Goal: Entertainment & Leisure: Browse casually

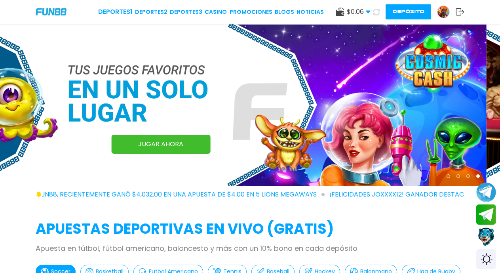
click at [408, 11] on button "Depósito" at bounding box center [409, 11] width 46 height 15
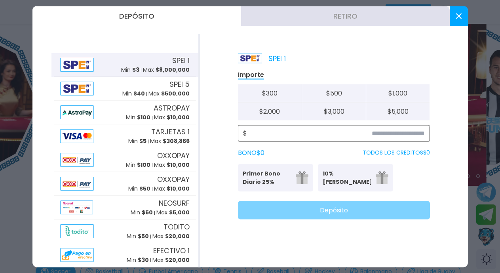
click at [390, 134] on input at bounding box center [336, 133] width 178 height 10
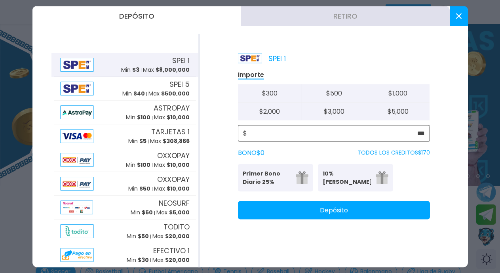
type input "***"
click at [262, 179] on p "Primer Bono Diario 25%" at bounding box center [267, 177] width 48 height 17
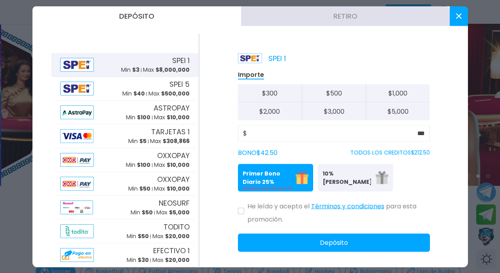
click at [240, 212] on icon at bounding box center [241, 211] width 4 height 3
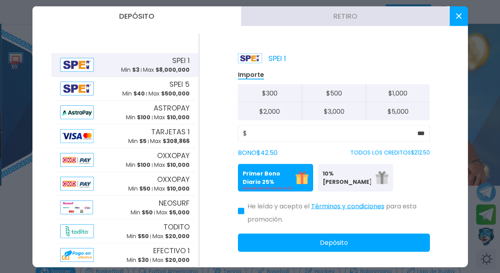
click at [327, 243] on button "Depósito" at bounding box center [334, 242] width 192 height 18
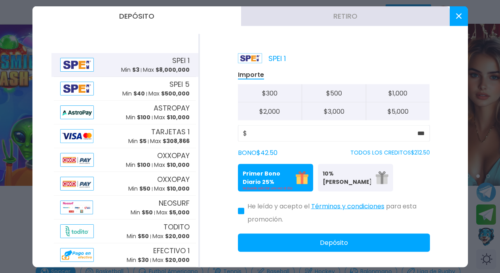
click at [459, 15] on icon at bounding box center [459, 16] width 6 height 6
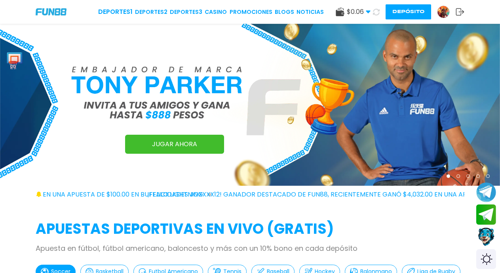
click at [376, 13] on icon at bounding box center [376, 12] width 7 height 7
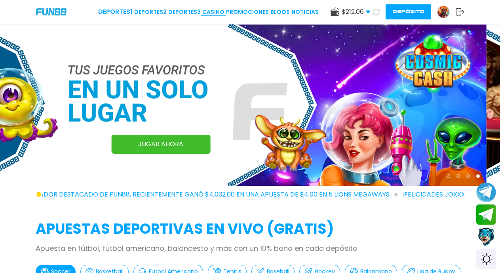
click at [216, 14] on link "CASINO" at bounding box center [213, 12] width 22 height 8
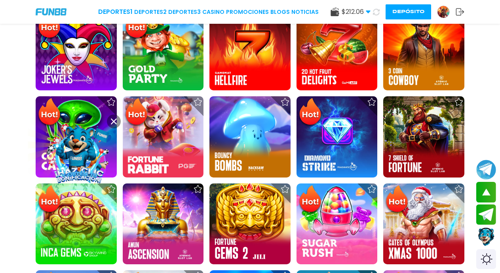
scroll to position [487, 0]
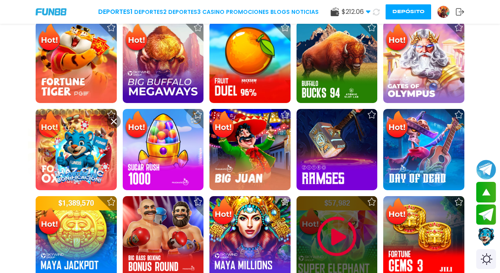
click at [340, 239] on img at bounding box center [337, 237] width 48 height 48
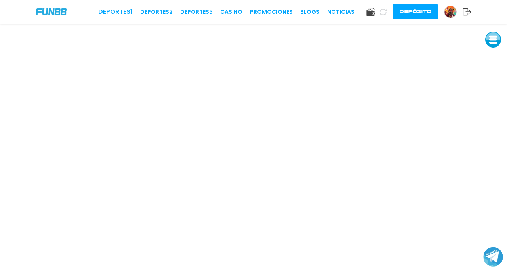
click at [381, 11] on icon at bounding box center [383, 12] width 7 height 7
click at [234, 11] on link "CASINO" at bounding box center [231, 12] width 22 height 8
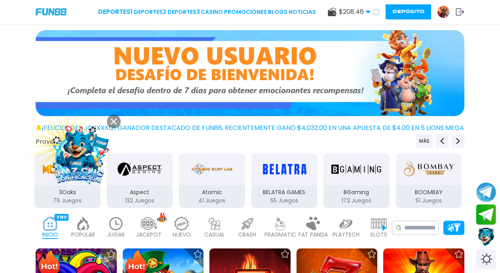
click at [113, 122] on use at bounding box center [114, 121] width 6 height 6
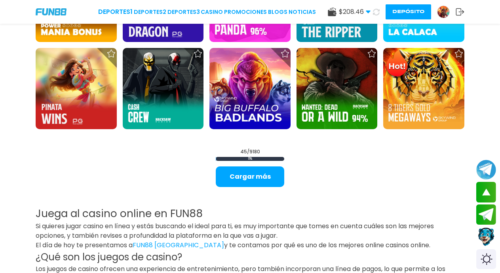
scroll to position [900, 0]
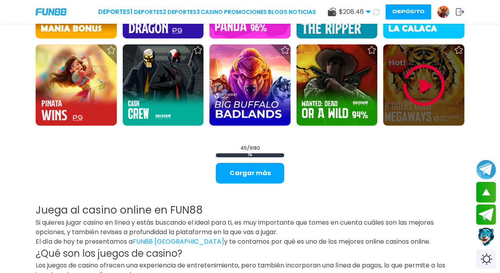
click at [420, 82] on img at bounding box center [425, 85] width 48 height 48
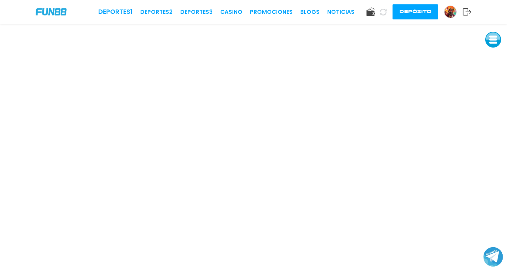
click at [381, 13] on use at bounding box center [383, 11] width 7 height 7
click at [231, 11] on link "CASINO" at bounding box center [231, 12] width 22 height 8
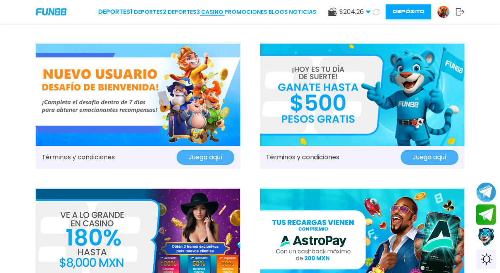
click at [216, 15] on link "CASINO" at bounding box center [212, 12] width 22 height 8
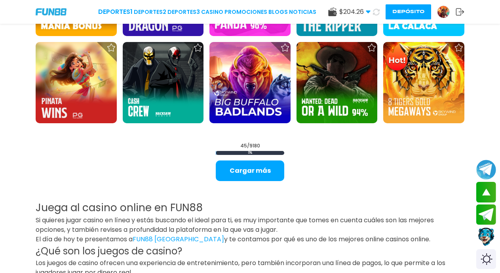
scroll to position [909, 0]
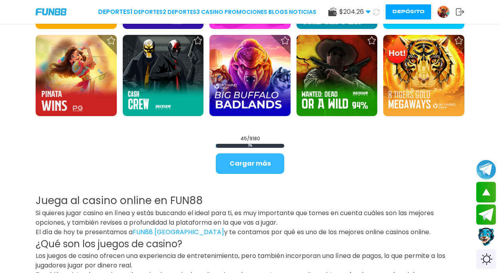
click at [253, 169] on button "Cargar más" at bounding box center [250, 163] width 69 height 21
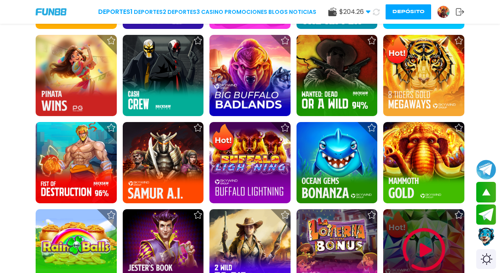
click at [422, 248] on img at bounding box center [425, 250] width 48 height 48
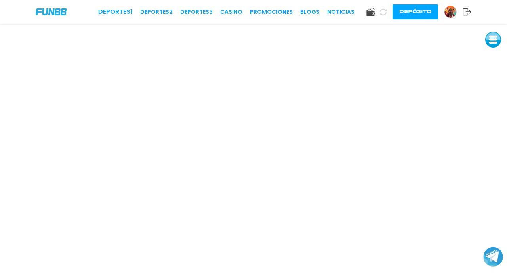
click at [491, 39] on button at bounding box center [493, 40] width 16 height 16
click at [495, 58] on button at bounding box center [493, 58] width 16 height 16
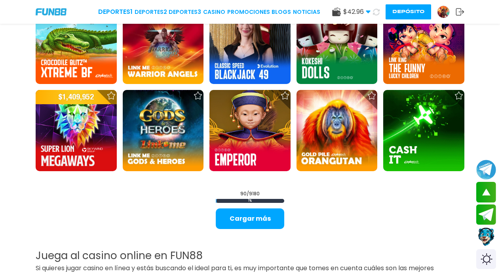
scroll to position [1722, 0]
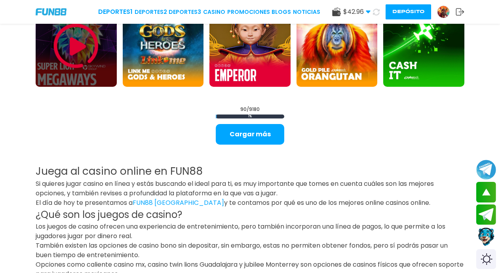
click at [73, 53] on img at bounding box center [76, 46] width 48 height 48
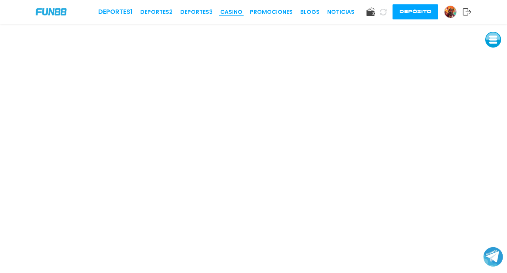
click at [231, 11] on link "CASINO" at bounding box center [231, 12] width 22 height 8
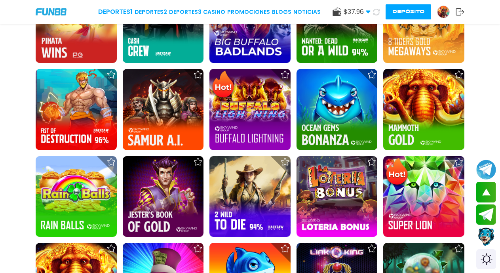
scroll to position [949, 0]
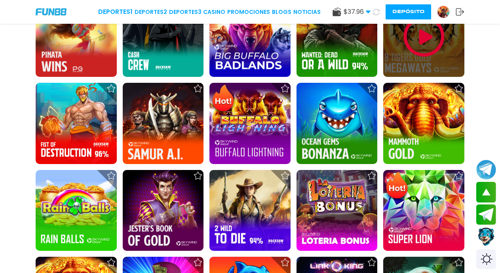
click at [419, 41] on img at bounding box center [425, 37] width 48 height 48
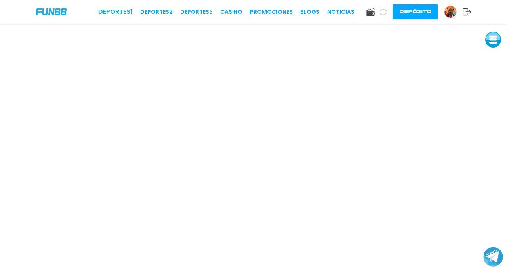
click at [382, 13] on use at bounding box center [383, 11] width 7 height 7
click at [216, 11] on link "CASINO" at bounding box center [219, 12] width 22 height 8
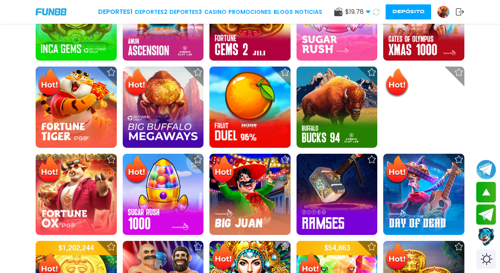
scroll to position [516, 0]
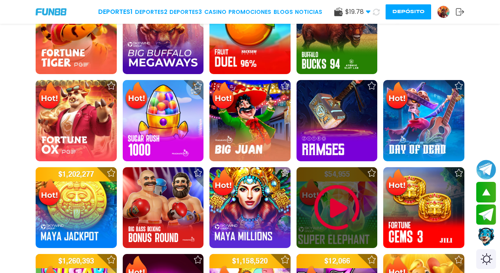
click at [338, 207] on img at bounding box center [337, 208] width 48 height 48
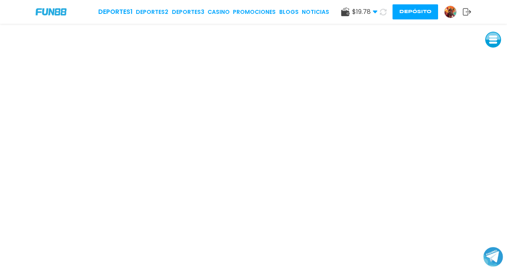
click at [382, 13] on icon at bounding box center [383, 12] width 7 height 7
click at [378, 6] on button at bounding box center [383, 11] width 11 height 11
click at [382, 11] on icon at bounding box center [383, 12] width 7 height 7
click at [378, 6] on button at bounding box center [383, 11] width 11 height 11
click at [376, 5] on button at bounding box center [382, 11] width 13 height 13
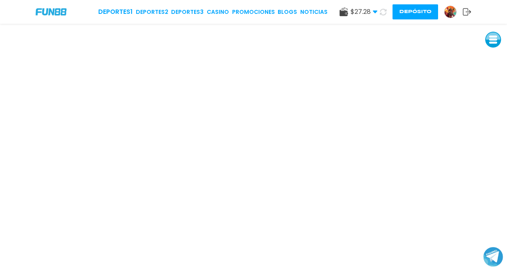
click at [383, 12] on icon at bounding box center [384, 12] width 8 height 8
click at [378, 6] on button at bounding box center [383, 11] width 11 height 11
click at [376, 5] on button at bounding box center [383, 12] width 14 height 14
click at [451, 14] on img at bounding box center [451, 12] width 12 height 12
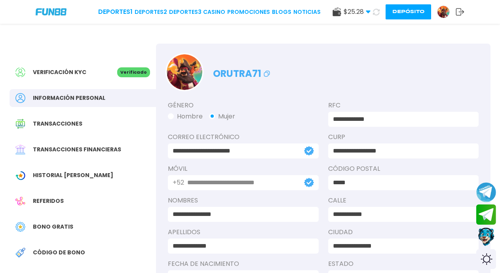
click at [56, 227] on span "Bono Gratis" at bounding box center [53, 227] width 40 height 8
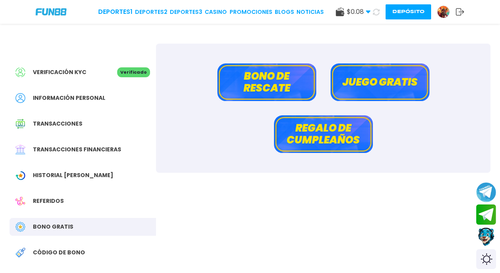
click at [267, 90] on button "Bono de rescate" at bounding box center [267, 82] width 99 height 38
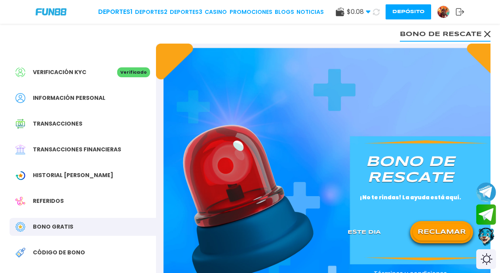
click at [442, 235] on button "RECLAMAR" at bounding box center [441, 232] width 57 height 17
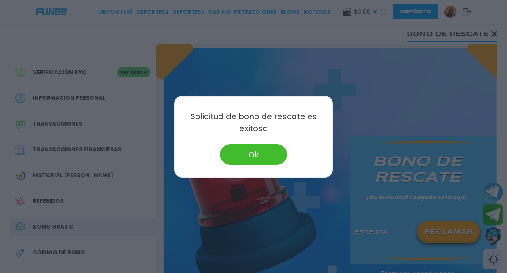
click at [259, 164] on button "Ok" at bounding box center [253, 154] width 67 height 21
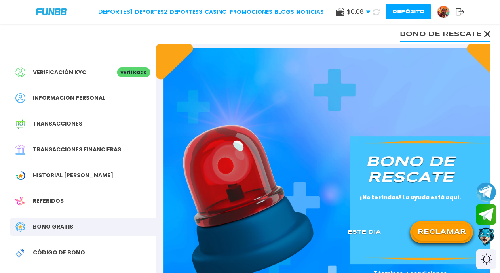
click at [373, 13] on use at bounding box center [376, 11] width 7 height 7
click at [219, 13] on link "CASINO" at bounding box center [216, 12] width 22 height 8
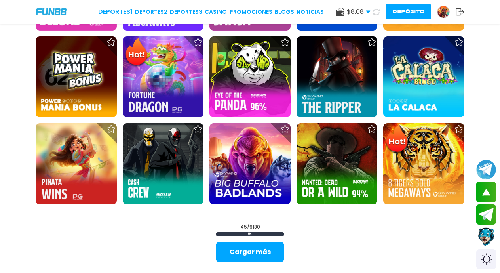
scroll to position [838, 0]
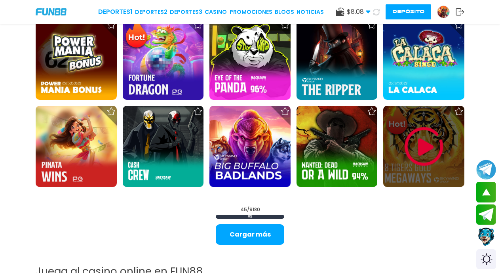
click at [427, 141] on img at bounding box center [425, 147] width 48 height 48
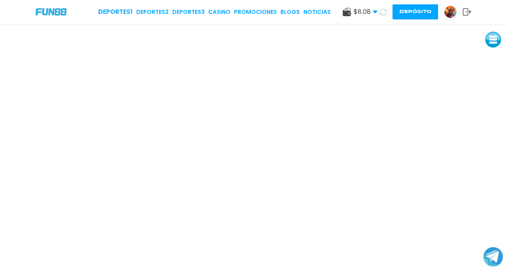
click at [384, 15] on use at bounding box center [383, 11] width 7 height 7
click at [376, 5] on button at bounding box center [382, 11] width 13 height 13
click at [375, 4] on button at bounding box center [383, 12] width 16 height 16
click at [225, 12] on link "CASINO" at bounding box center [219, 12] width 22 height 8
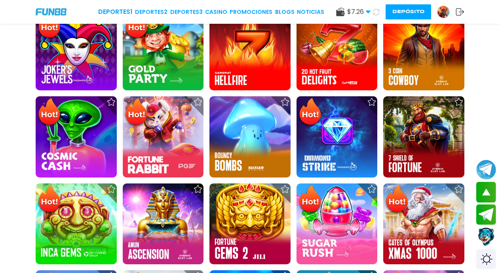
scroll to position [820, 0]
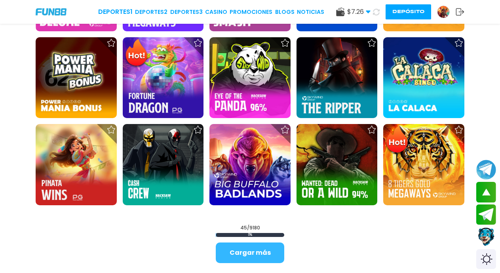
click at [263, 251] on button "Cargar más" at bounding box center [250, 253] width 69 height 21
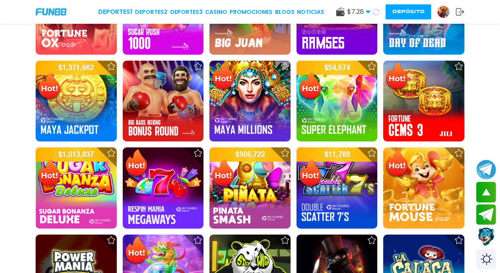
scroll to position [717, 0]
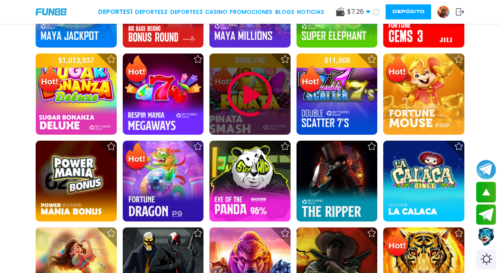
click at [248, 100] on img at bounding box center [250, 95] width 48 height 48
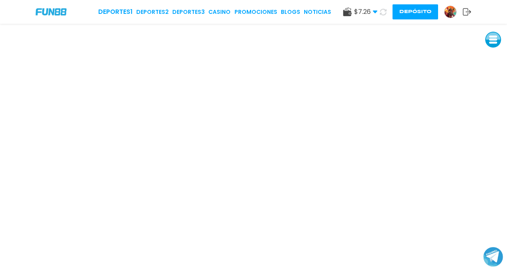
click at [495, 39] on button at bounding box center [493, 40] width 16 height 16
click at [495, 59] on button at bounding box center [493, 58] width 16 height 16
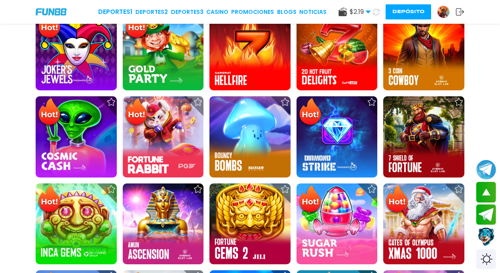
scroll to position [478, 0]
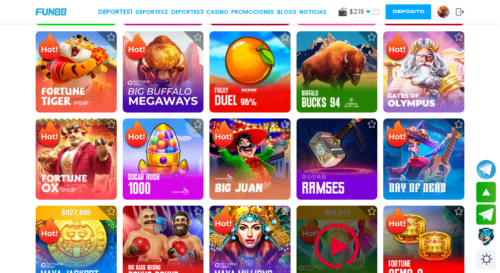
click at [338, 244] on img at bounding box center [337, 246] width 48 height 48
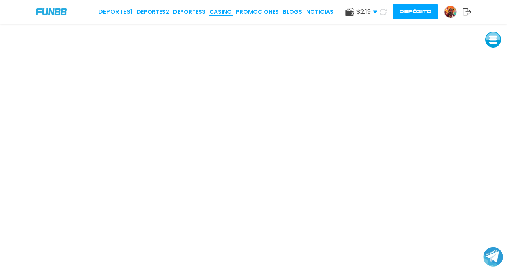
click at [222, 15] on link "CASINO" at bounding box center [221, 12] width 22 height 8
click at [416, 11] on button "Depósito" at bounding box center [416, 11] width 46 height 15
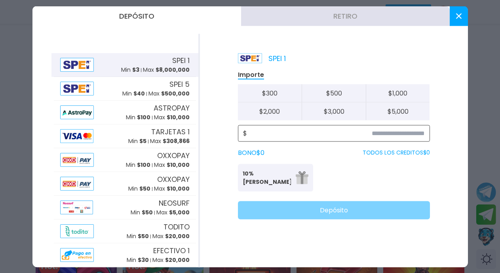
click at [402, 132] on input at bounding box center [336, 133] width 178 height 10
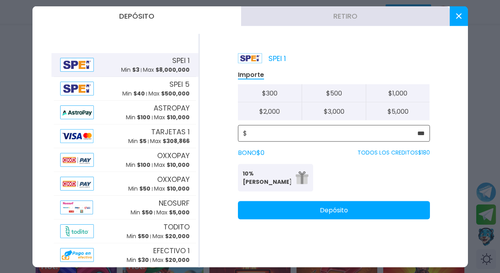
type input "***"
click at [348, 208] on button "Depósito" at bounding box center [334, 210] width 192 height 18
click at [458, 18] on icon at bounding box center [459, 16] width 6 height 6
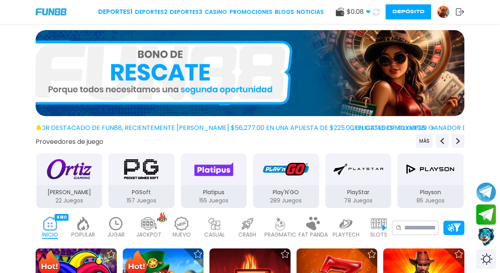
click at [376, 13] on icon at bounding box center [376, 12] width 7 height 7
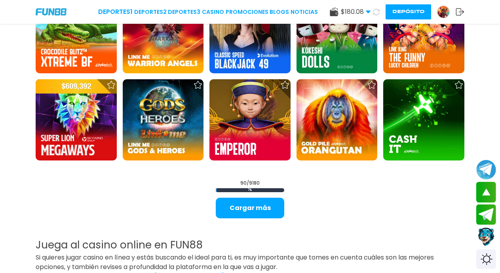
scroll to position [1672, 0]
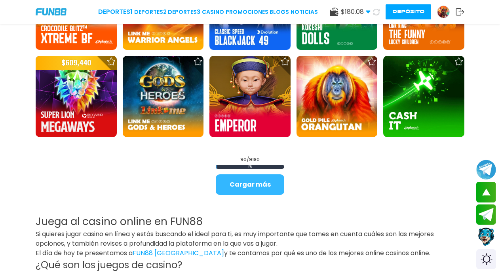
click at [247, 185] on button "Cargar más" at bounding box center [250, 184] width 69 height 21
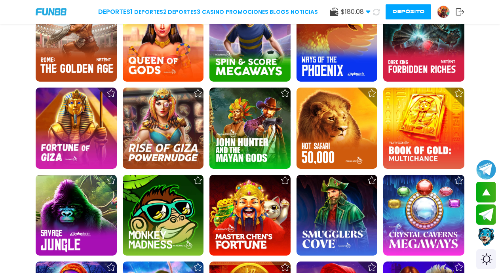
scroll to position [2255, 0]
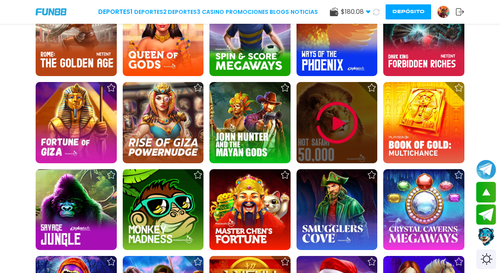
click at [344, 124] on img at bounding box center [337, 123] width 48 height 48
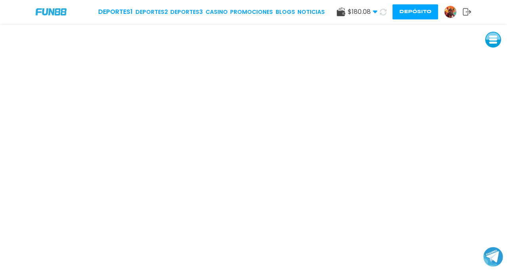
click at [381, 14] on use at bounding box center [383, 11] width 7 height 7
click at [381, 12] on icon at bounding box center [383, 11] width 7 height 7
click at [385, 14] on use at bounding box center [384, 12] width 8 height 8
click at [217, 12] on link "CASINO" at bounding box center [217, 12] width 22 height 8
click at [219, 14] on link "CASINO" at bounding box center [217, 12] width 22 height 8
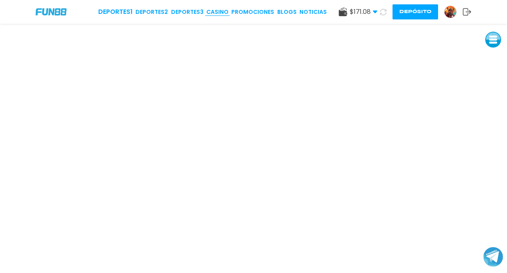
click at [219, 14] on link "CASINO" at bounding box center [217, 12] width 22 height 8
click at [219, 12] on link "CASINO" at bounding box center [217, 12] width 22 height 8
click at [491, 43] on button at bounding box center [493, 40] width 16 height 16
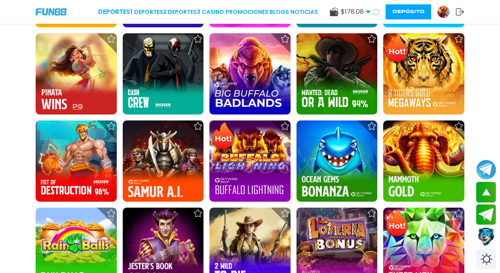
scroll to position [1094, 0]
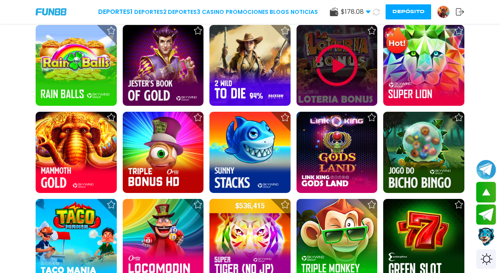
click at [336, 59] on img at bounding box center [337, 66] width 48 height 48
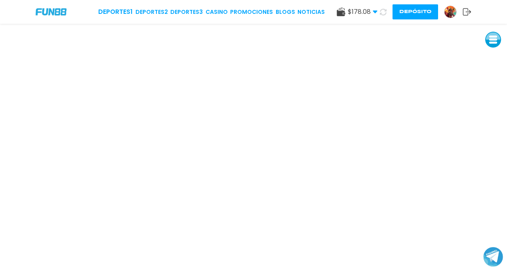
click at [491, 44] on button at bounding box center [493, 40] width 16 height 16
click at [493, 92] on button at bounding box center [493, 93] width 16 height 16
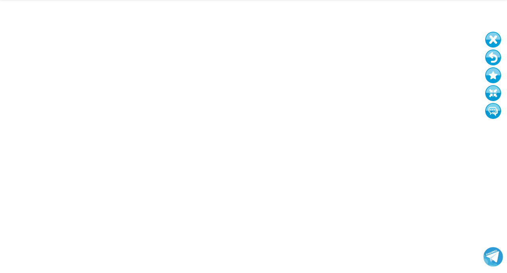
click at [493, 93] on button at bounding box center [493, 93] width 16 height 16
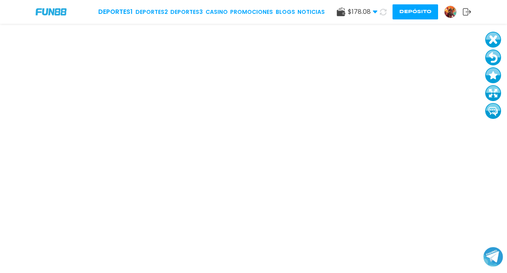
click at [493, 93] on button at bounding box center [493, 93] width 16 height 16
